Goal: Task Accomplishment & Management: Complete application form

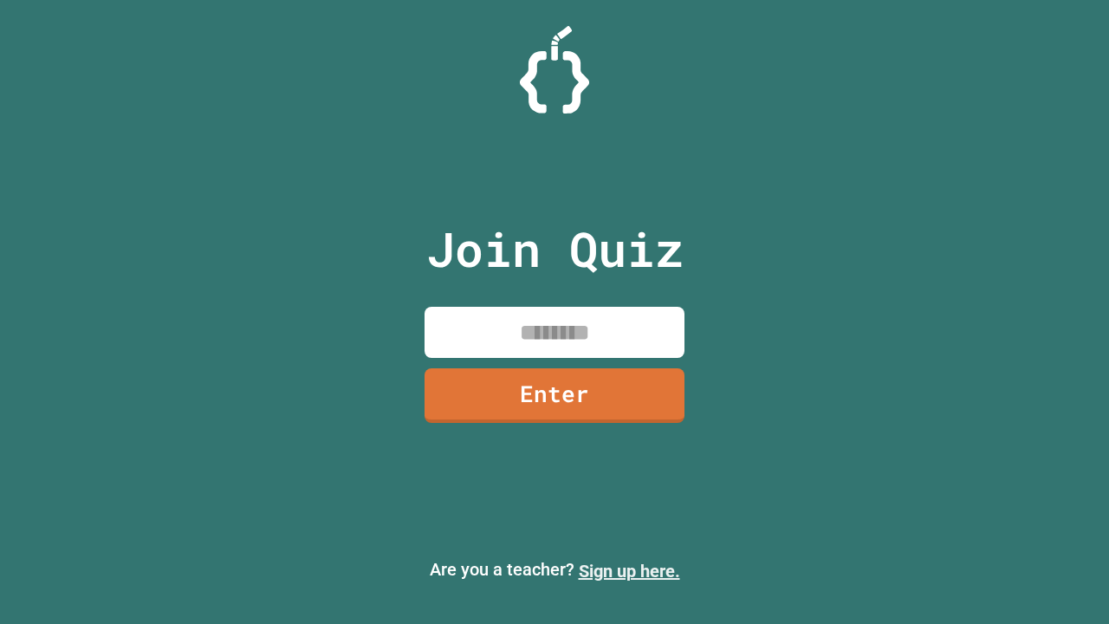
click at [629, 571] on link "Sign up here." at bounding box center [629, 570] width 101 height 21
